Goal: Task Accomplishment & Management: Understand process/instructions

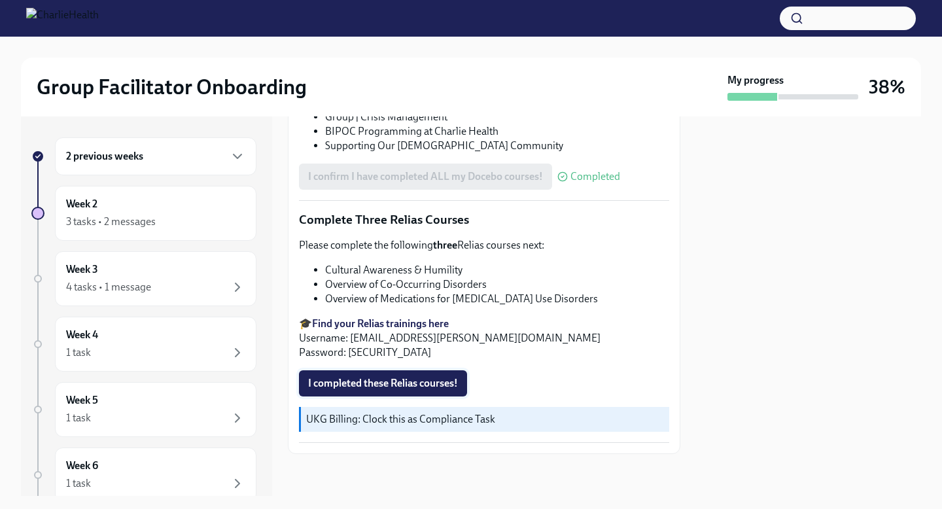
scroll to position [1416, 0]
click at [403, 387] on span "I completed these Relias courses!" at bounding box center [383, 383] width 150 height 13
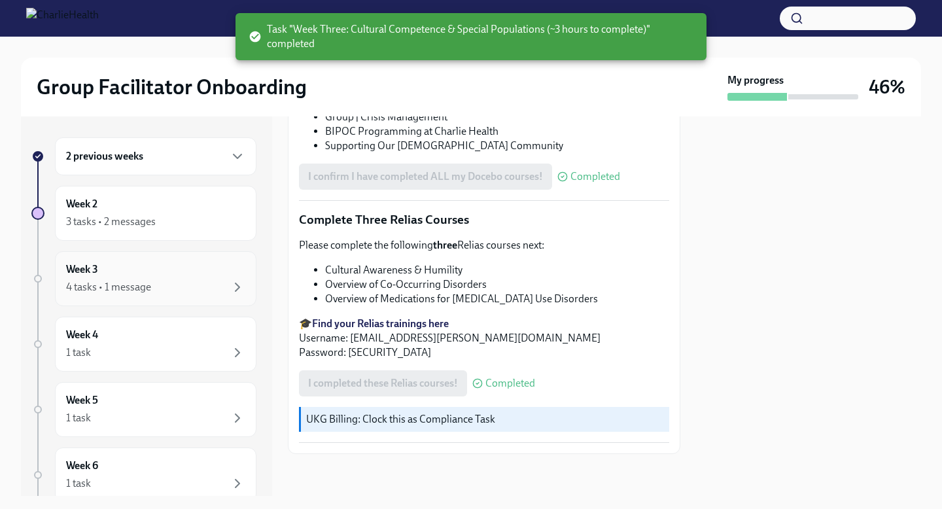
click at [181, 258] on div "Week 3 4 tasks • 1 message" at bounding box center [155, 278] width 201 height 55
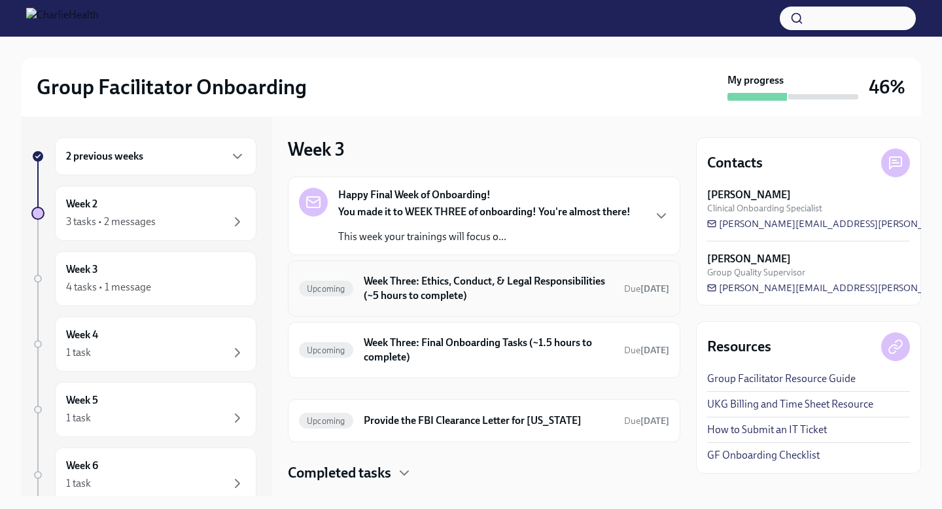
scroll to position [29, 0]
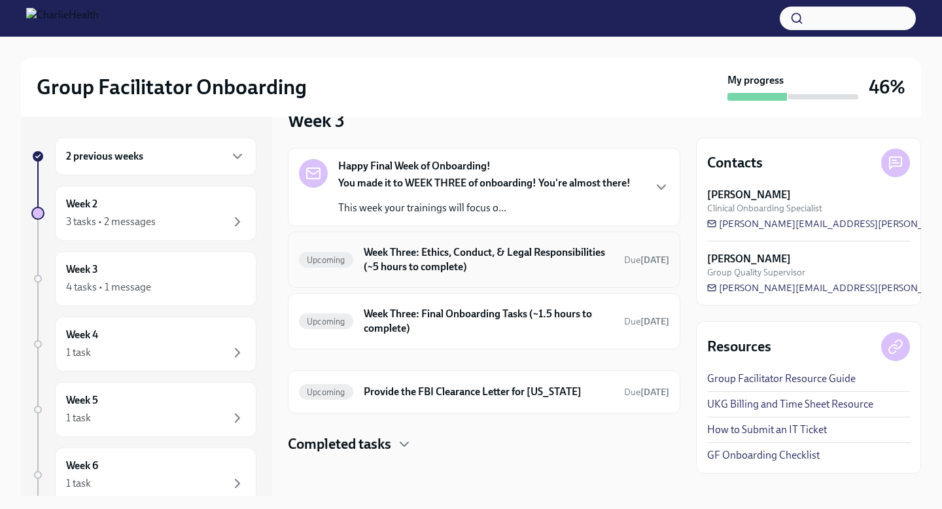
click at [440, 252] on h6 "Week Three: Ethics, Conduct, & Legal Responsibilities (~5 hours to complete)" at bounding box center [489, 259] width 250 height 29
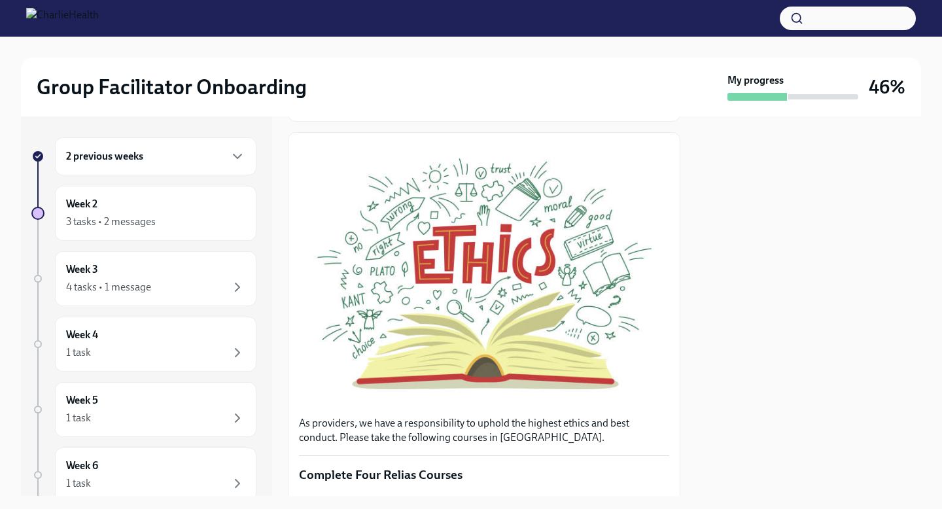
scroll to position [167, 0]
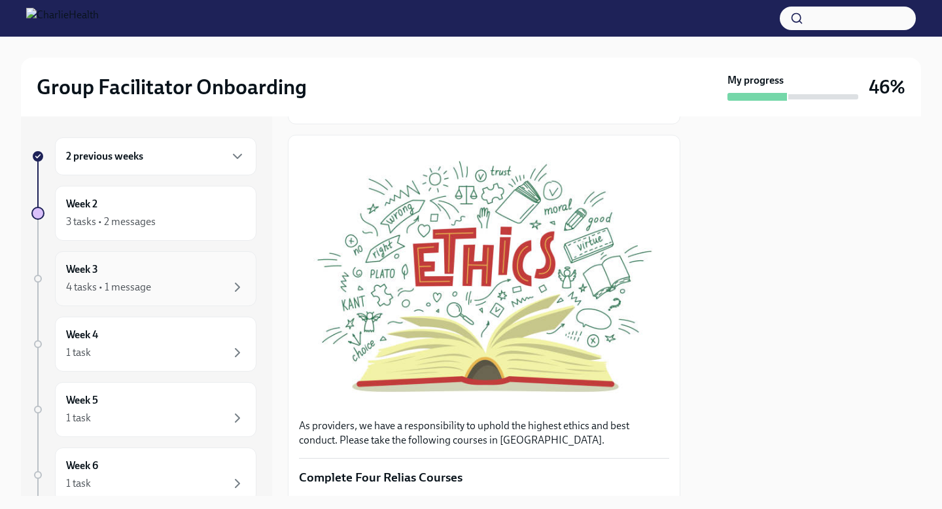
click at [180, 271] on div "Week 3 4 tasks • 1 message" at bounding box center [155, 278] width 179 height 33
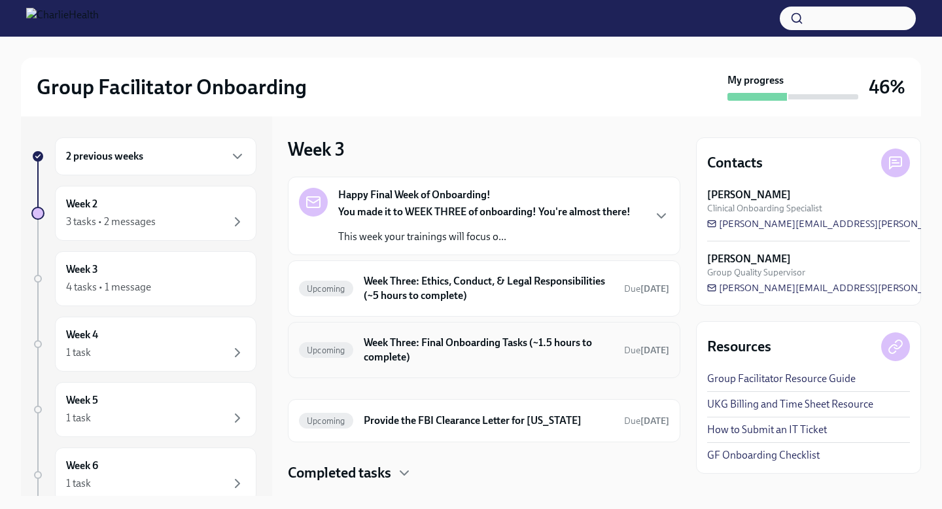
scroll to position [29, 0]
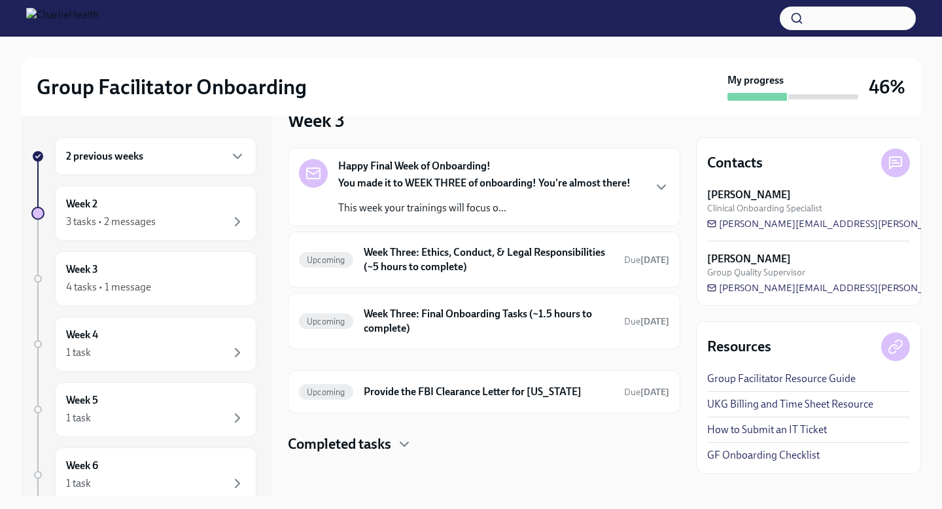
click at [375, 442] on h4 "Completed tasks" at bounding box center [339, 444] width 103 height 20
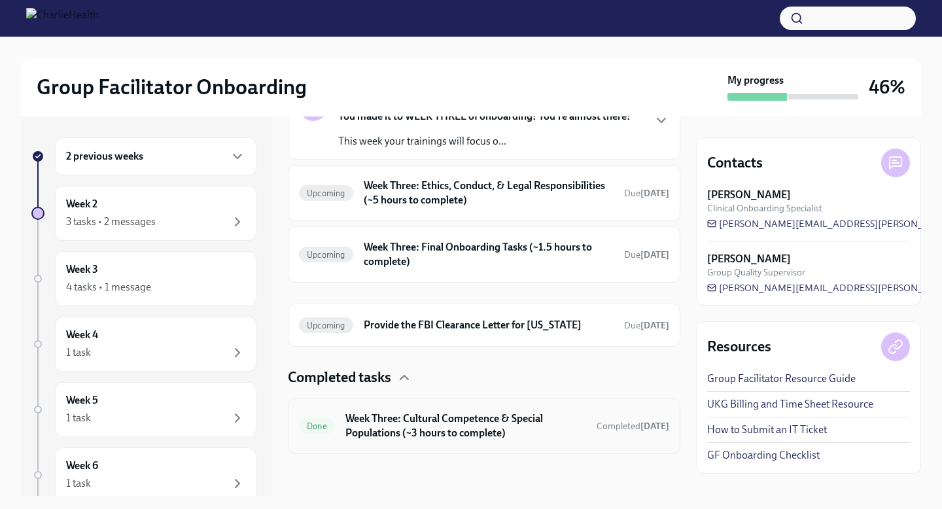
click at [417, 431] on h6 "Week Three: Cultural Competence & Special Populations (~3 hours to complete)" at bounding box center [465, 425] width 241 height 29
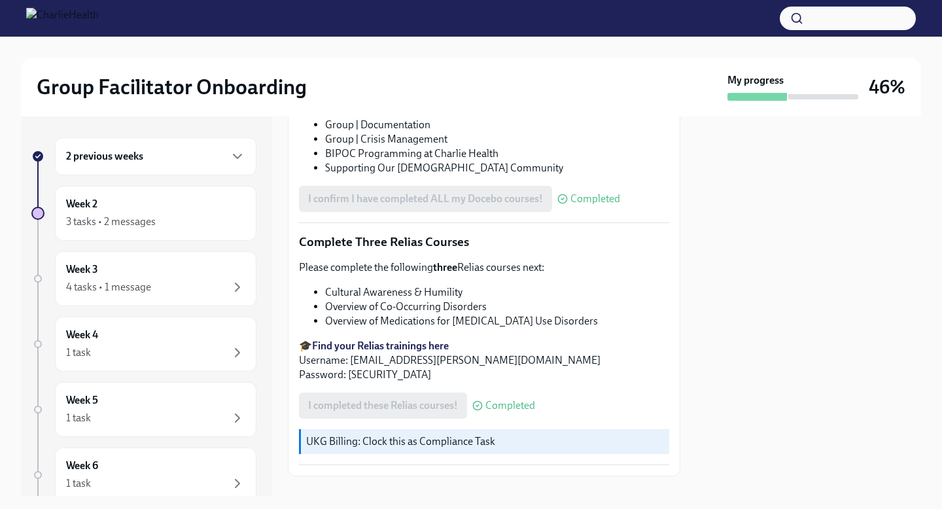
scroll to position [919, 0]
